Goal: Task Accomplishment & Management: Manage account settings

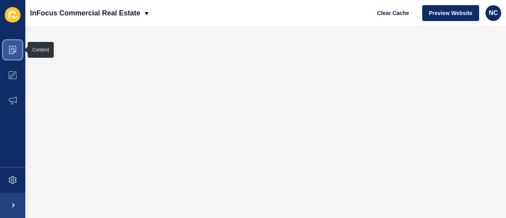
click at [20, 55] on span at bounding box center [12, 49] width 25 height 25
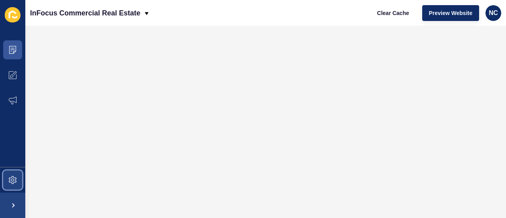
click at [16, 179] on icon at bounding box center [13, 180] width 8 height 8
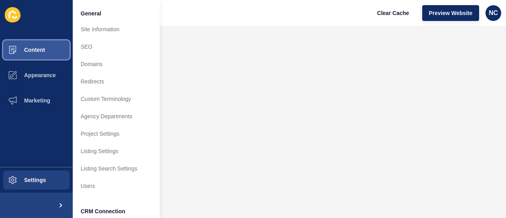
click at [59, 52] on button "Content" at bounding box center [36, 49] width 73 height 25
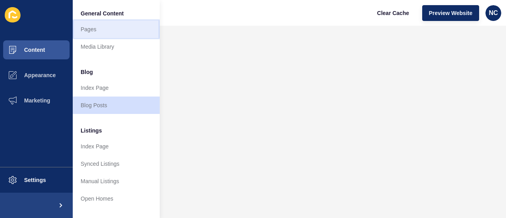
click at [96, 33] on link "Pages" at bounding box center [116, 29] width 87 height 17
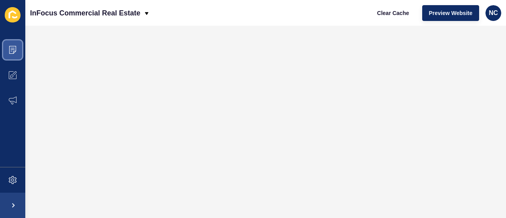
click at [22, 49] on span at bounding box center [12, 49] width 25 height 25
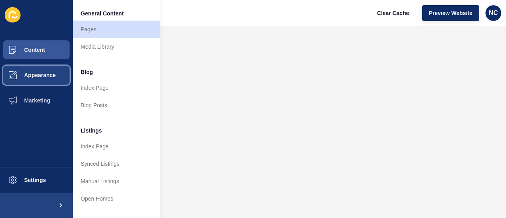
click at [30, 70] on button "Appearance" at bounding box center [36, 74] width 73 height 25
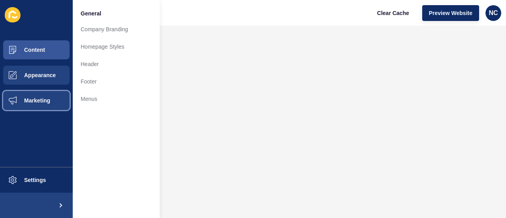
click at [55, 100] on button "Marketing" at bounding box center [36, 100] width 73 height 25
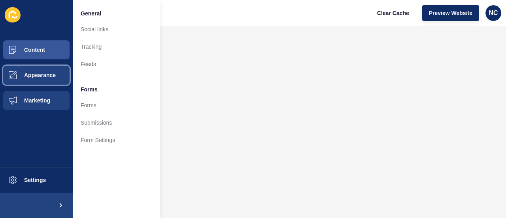
click at [55, 82] on button "Appearance" at bounding box center [36, 74] width 73 height 25
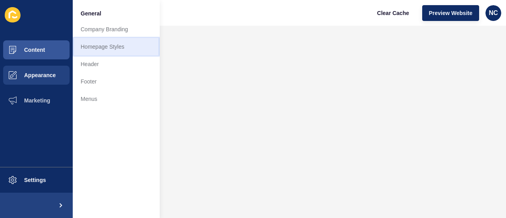
click at [115, 40] on link "Homepage Styles" at bounding box center [116, 46] width 87 height 17
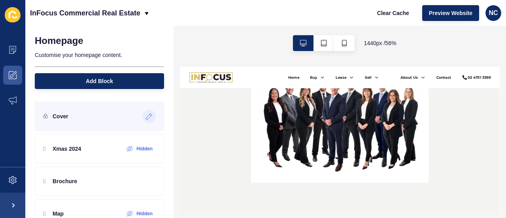
click at [145, 112] on div at bounding box center [149, 116] width 13 height 13
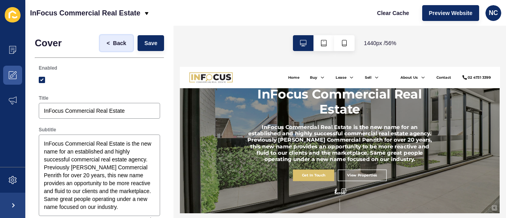
click at [107, 48] on button "< Back" at bounding box center [116, 43] width 33 height 16
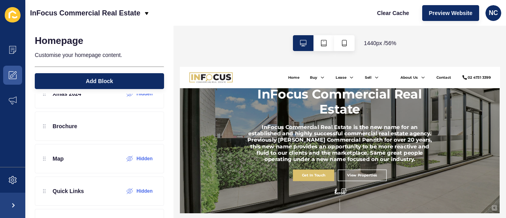
scroll to position [55, 0]
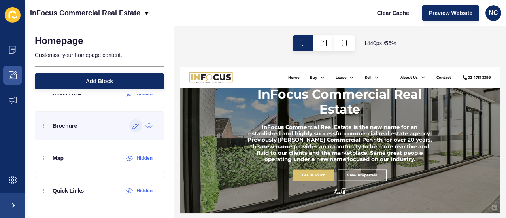
click at [132, 126] on icon at bounding box center [135, 125] width 7 height 6
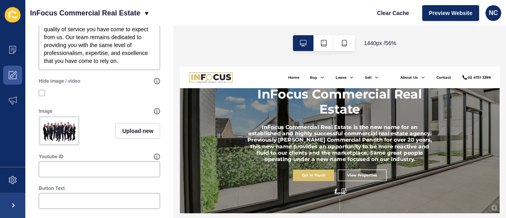
scroll to position [241, 0]
click at [124, 134] on span "Upload new" at bounding box center [137, 130] width 31 height 8
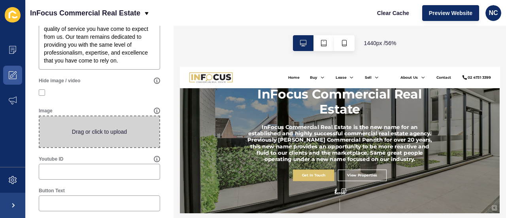
click at [96, 127] on span at bounding box center [100, 131] width 120 height 31
click at [40, 116] on input "Drag or click to upload" at bounding box center [40, 116] width 0 height 0
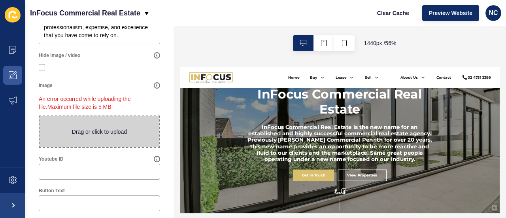
scroll to position [267, 0]
click at [102, 130] on span at bounding box center [100, 131] width 120 height 31
click at [40, 116] on input "Drag or click to upload" at bounding box center [40, 116] width 0 height 0
type input "C:\fakepath\HLT00612 - Small.jpg"
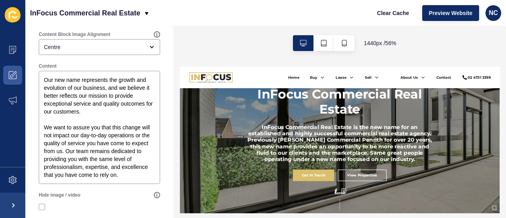
scroll to position [0, 0]
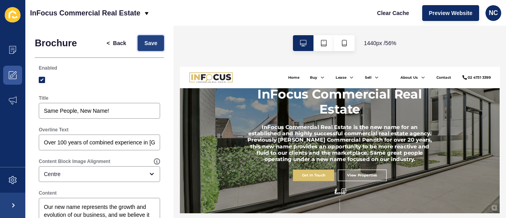
click at [148, 49] on button "Save" at bounding box center [150, 43] width 26 height 16
click at [113, 43] on span "Back" at bounding box center [119, 43] width 13 height 8
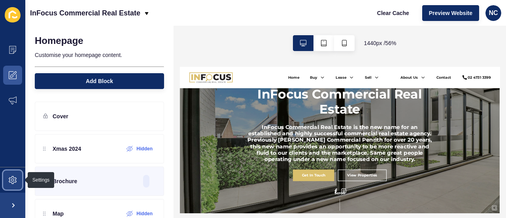
click at [13, 181] on icon at bounding box center [13, 180] width 8 height 8
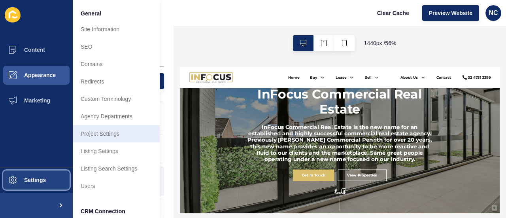
scroll to position [105, 0]
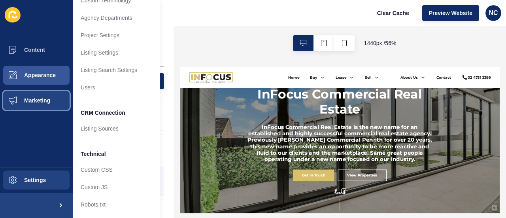
click at [48, 113] on button "Marketing" at bounding box center [36, 100] width 73 height 25
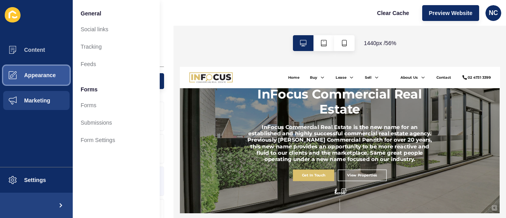
click at [43, 83] on button "Appearance" at bounding box center [36, 74] width 73 height 25
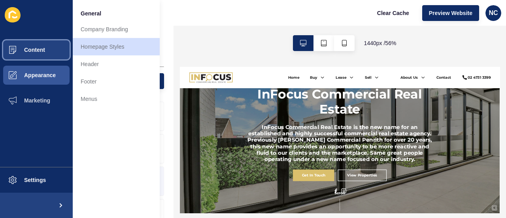
click at [42, 49] on span "Content" at bounding box center [22, 50] width 46 height 6
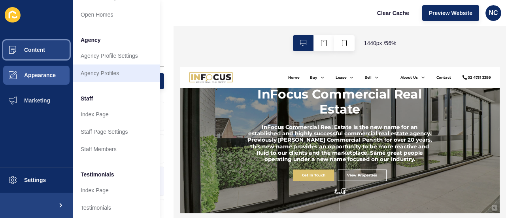
scroll to position [184, 0]
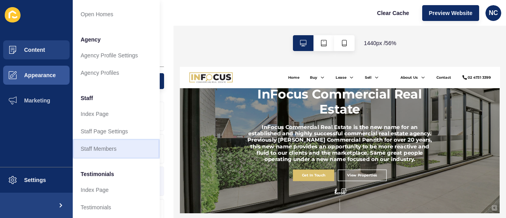
click at [108, 140] on link "Staff Members" at bounding box center [116, 148] width 87 height 17
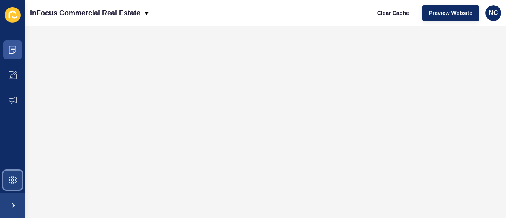
click at [17, 184] on span at bounding box center [12, 179] width 25 height 25
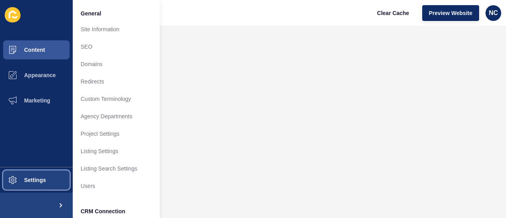
click at [17, 184] on span at bounding box center [12, 179] width 25 height 25
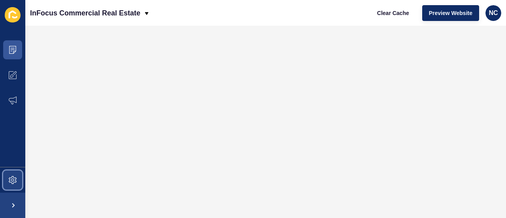
click at [12, 177] on icon at bounding box center [13, 180] width 8 height 8
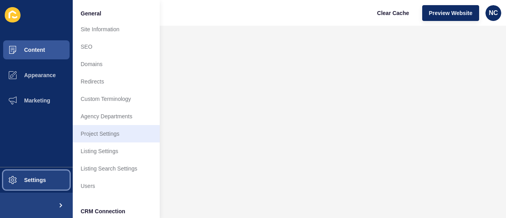
scroll to position [105, 0]
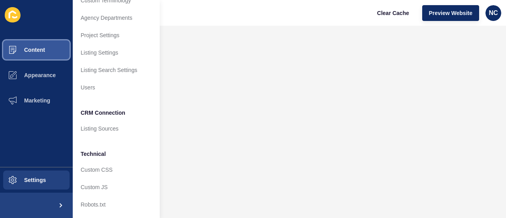
click at [45, 40] on button "Content" at bounding box center [36, 49] width 73 height 25
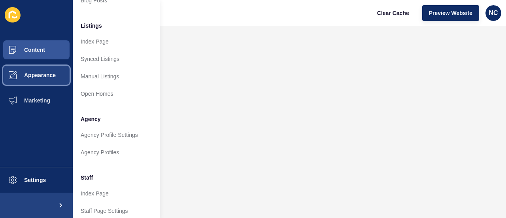
click at [40, 67] on button "Appearance" at bounding box center [36, 74] width 73 height 25
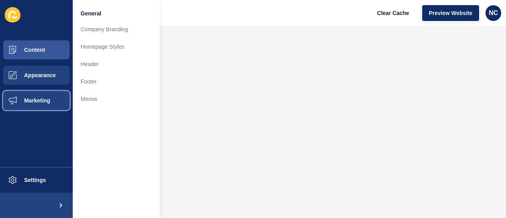
click at [40, 102] on span "Marketing" at bounding box center [24, 100] width 51 height 6
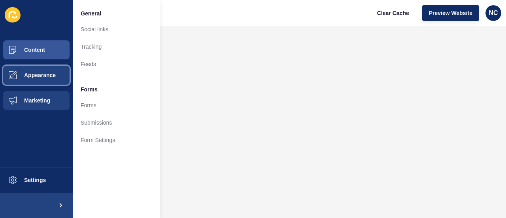
click at [27, 73] on span "Appearance" at bounding box center [27, 75] width 57 height 6
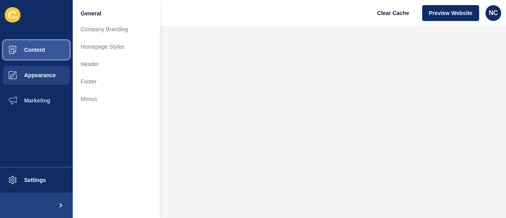
click at [34, 51] on span "Content" at bounding box center [22, 50] width 46 height 6
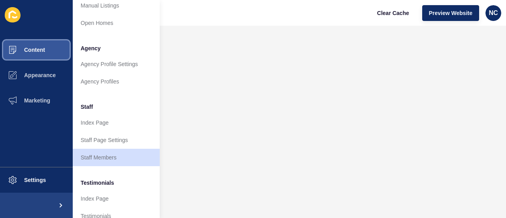
scroll to position [200, 0]
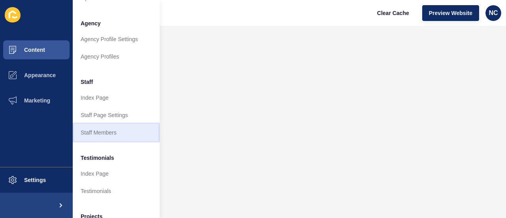
click at [109, 132] on link "Staff Members" at bounding box center [116, 132] width 87 height 17
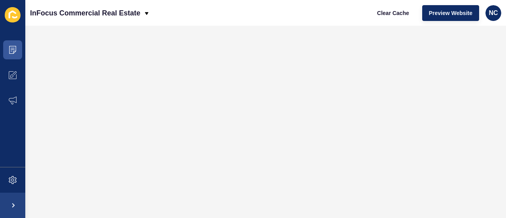
scroll to position [0, 0]
click at [13, 49] on icon at bounding box center [13, 50] width 8 height 8
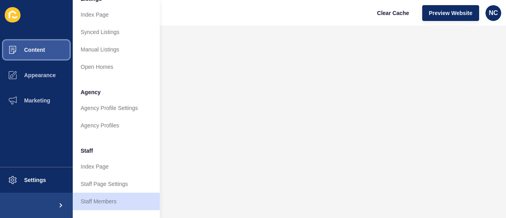
scroll to position [232, 0]
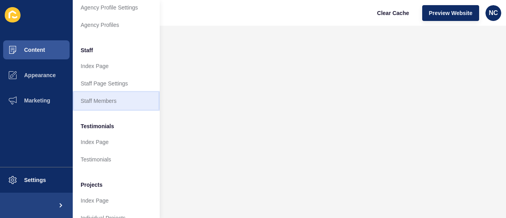
click at [120, 100] on link "Staff Members" at bounding box center [116, 100] width 87 height 17
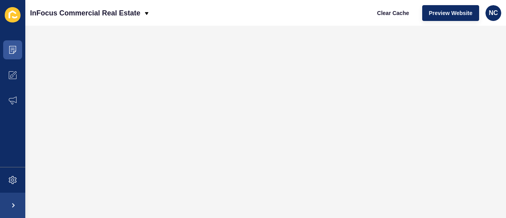
scroll to position [0, 0]
click at [19, 52] on span at bounding box center [12, 49] width 25 height 25
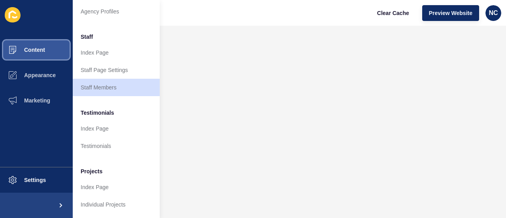
scroll to position [252, 0]
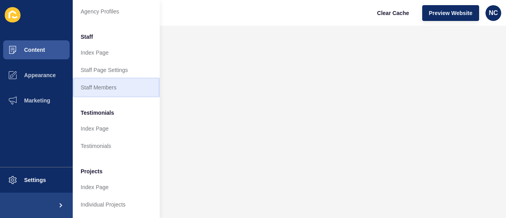
click at [105, 85] on link "Staff Members" at bounding box center [116, 87] width 87 height 17
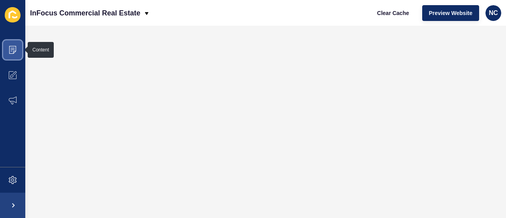
click at [5, 44] on span at bounding box center [12, 49] width 25 height 25
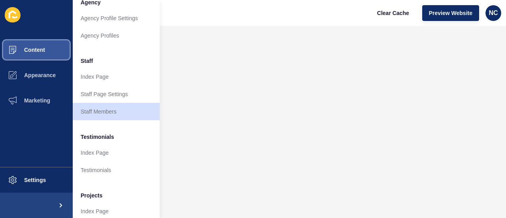
scroll to position [252, 0]
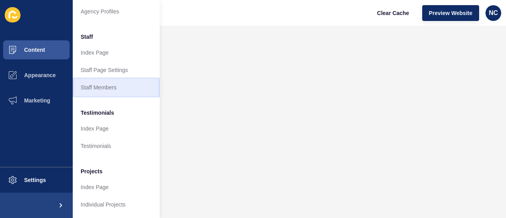
click at [92, 79] on link "Staff Members" at bounding box center [116, 87] width 87 height 17
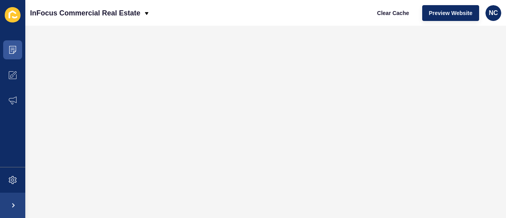
scroll to position [0, 0]
click at [18, 51] on span at bounding box center [12, 49] width 25 height 25
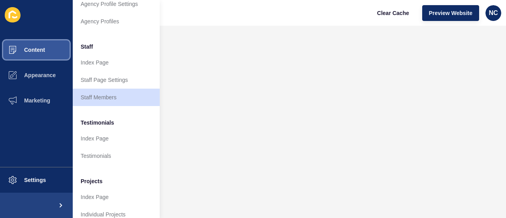
scroll to position [252, 0]
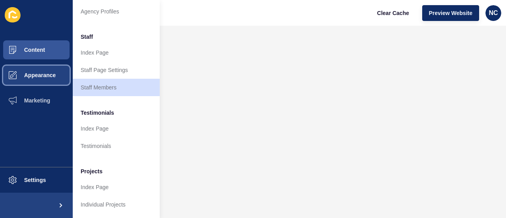
click at [49, 76] on span "Appearance" at bounding box center [27, 75] width 57 height 6
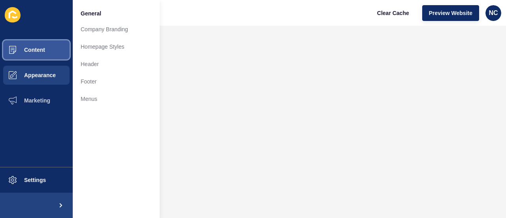
click at [27, 53] on button "Content" at bounding box center [36, 49] width 73 height 25
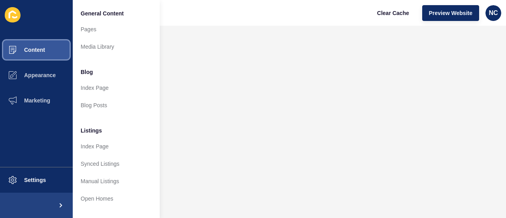
scroll to position [145, 0]
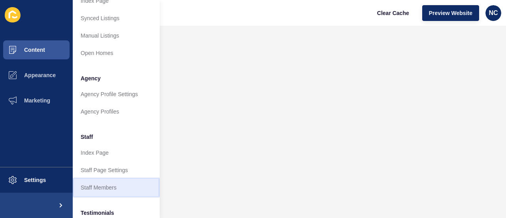
click at [107, 183] on link "Staff Members" at bounding box center [116, 187] width 87 height 17
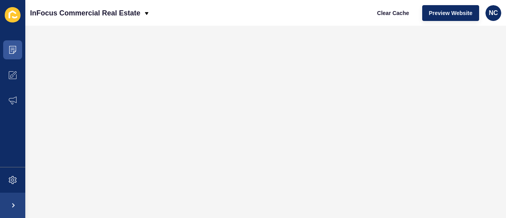
scroll to position [0, 0]
click at [14, 51] on icon at bounding box center [13, 50] width 8 height 8
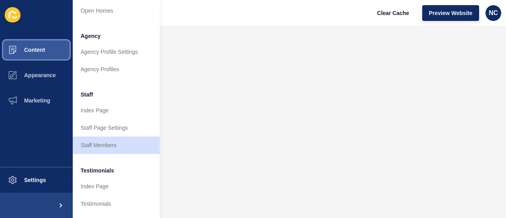
scroll to position [201, 0]
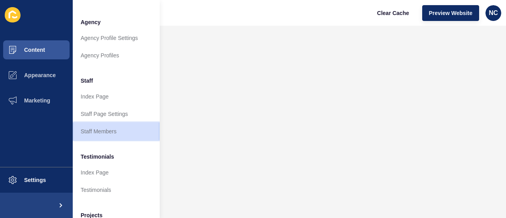
click at [100, 137] on link "Staff Members" at bounding box center [116, 130] width 87 height 17
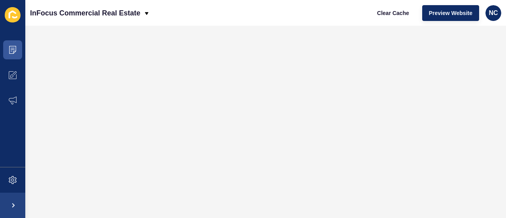
scroll to position [0, 0]
click at [15, 41] on span at bounding box center [12, 49] width 25 height 25
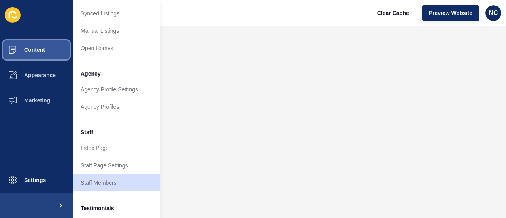
scroll to position [166, 0]
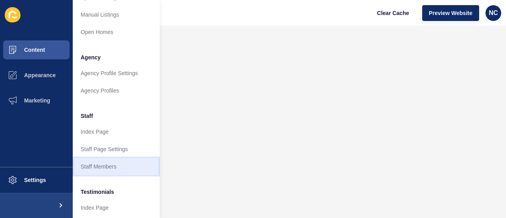
click at [112, 169] on link "Staff Members" at bounding box center [116, 166] width 87 height 17
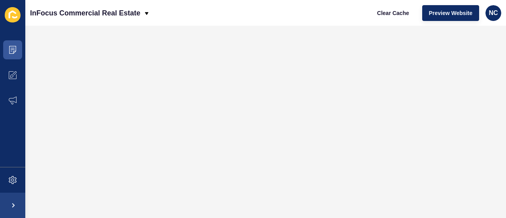
scroll to position [0, 0]
click at [15, 45] on span at bounding box center [12, 49] width 25 height 25
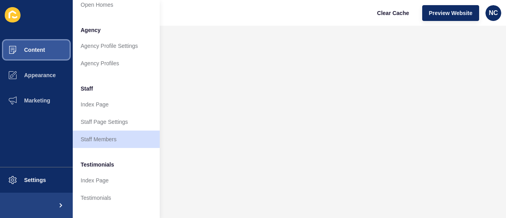
scroll to position [252, 0]
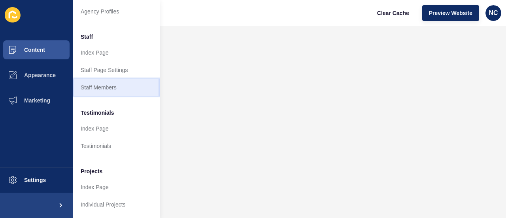
click at [104, 79] on link "Staff Members" at bounding box center [116, 87] width 87 height 17
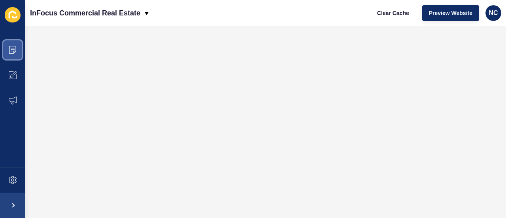
click at [12, 53] on icon at bounding box center [13, 50] width 8 height 8
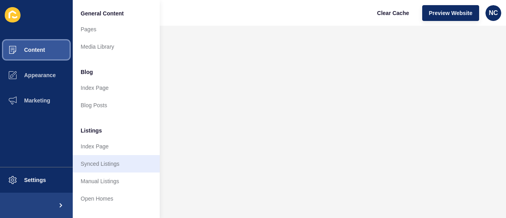
scroll to position [252, 0]
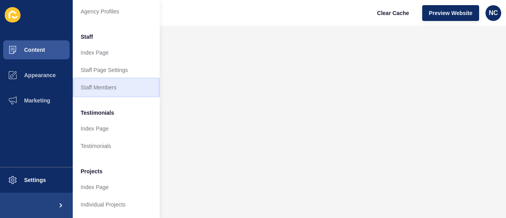
click at [95, 84] on link "Staff Members" at bounding box center [116, 87] width 87 height 17
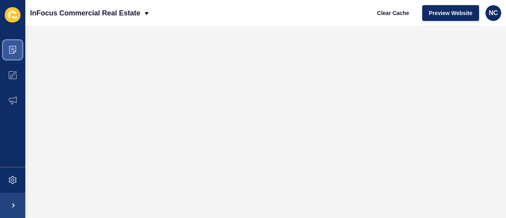
click at [16, 53] on icon at bounding box center [13, 50] width 8 height 8
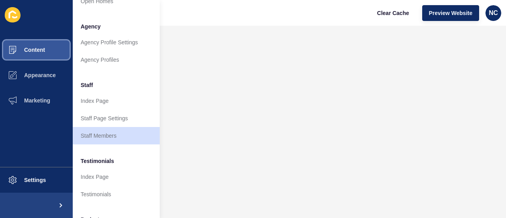
scroll to position [203, 0]
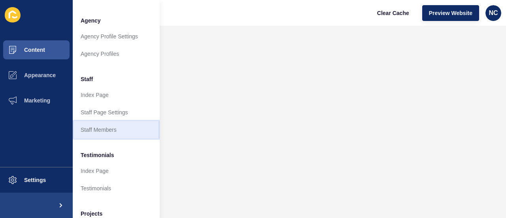
click at [102, 132] on link "Staff Members" at bounding box center [116, 129] width 87 height 17
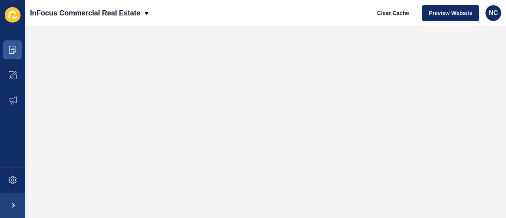
scroll to position [0, 0]
